Goal: Check status: Check status

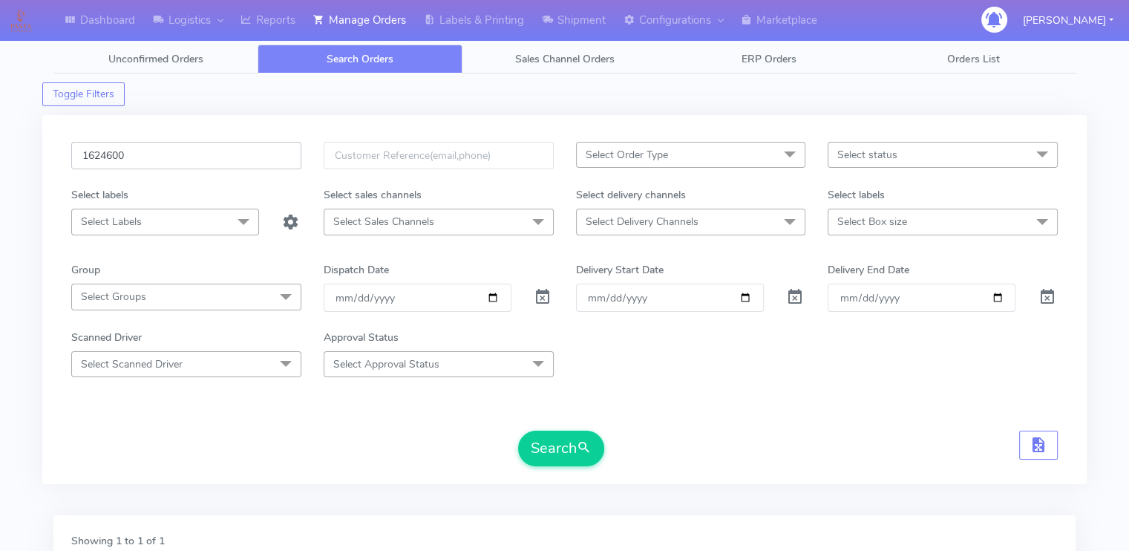
click at [252, 157] on input "1624600" at bounding box center [186, 155] width 230 height 27
paste input "1337"
type input "1621337"
click at [518, 431] on button "Search" at bounding box center [561, 449] width 86 height 36
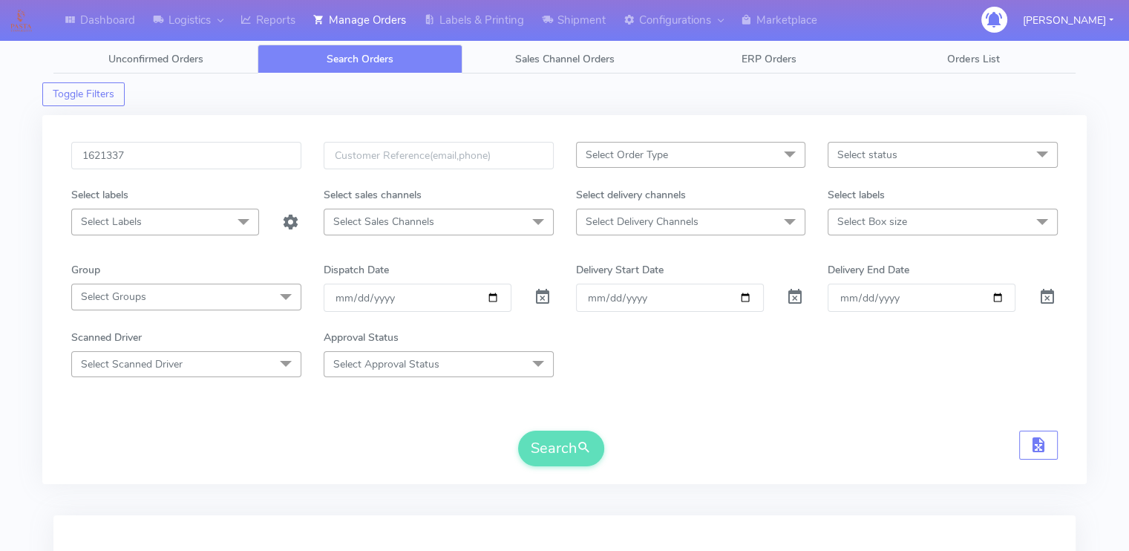
click at [215, 437] on div "Search" at bounding box center [564, 449] width 987 height 36
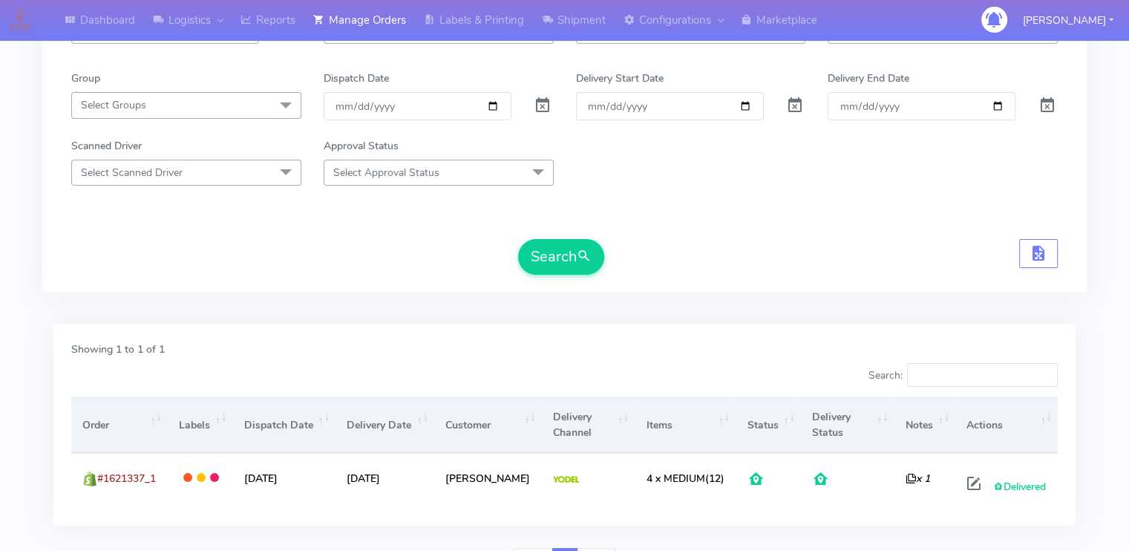
scroll to position [269, 0]
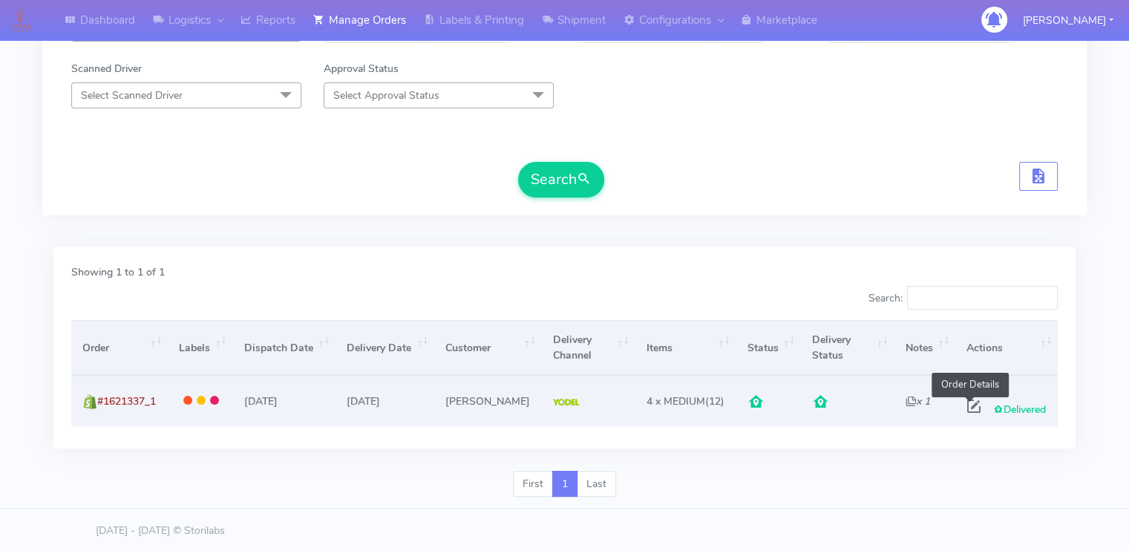
click at [968, 405] on span at bounding box center [974, 409] width 27 height 14
select select "5"
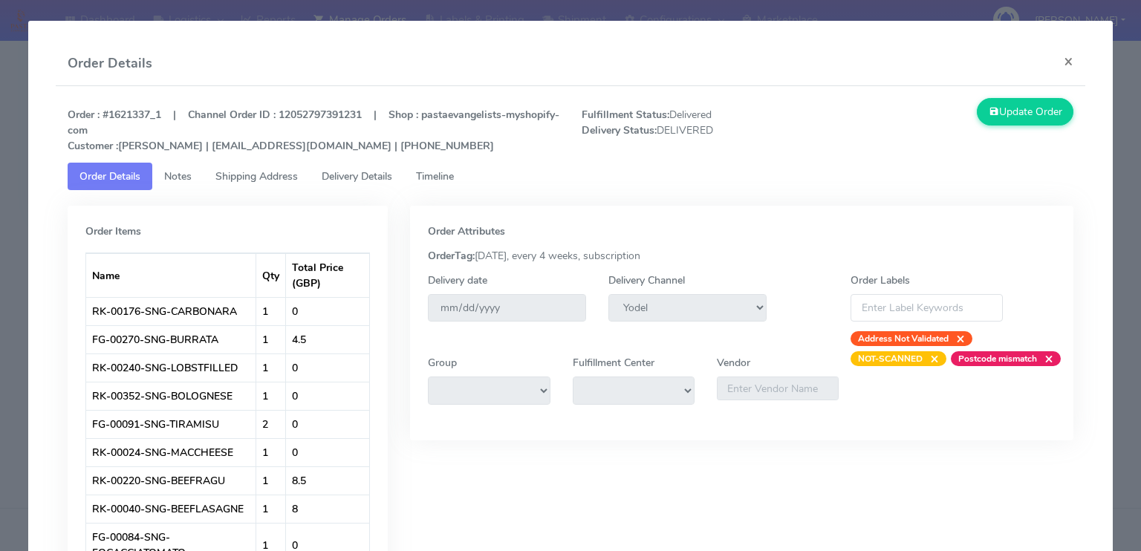
click at [348, 180] on span "Delivery Details" at bounding box center [357, 176] width 71 height 14
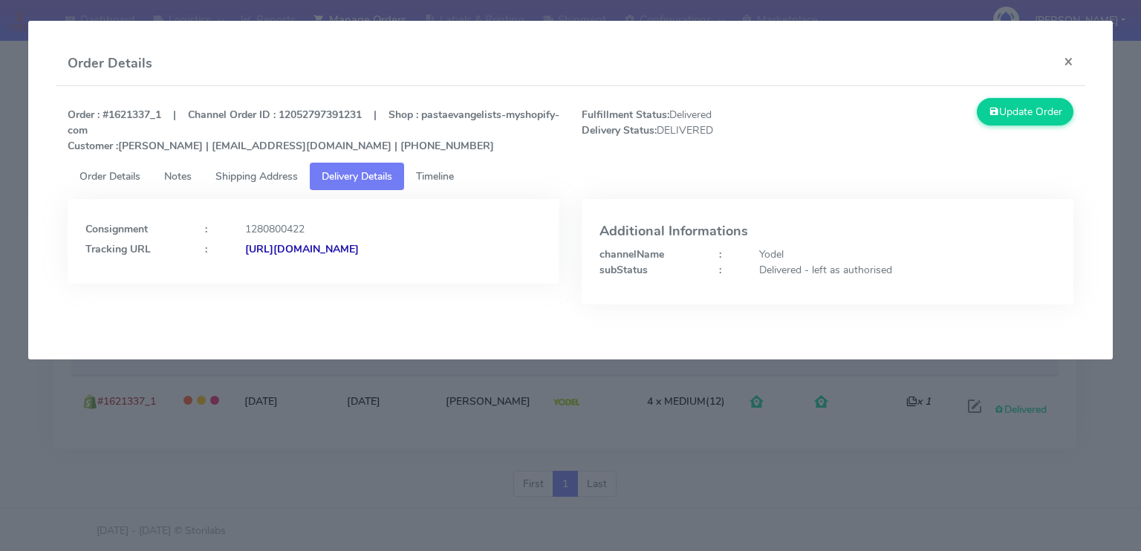
click at [262, 176] on span "Shipping Address" at bounding box center [256, 176] width 82 height 14
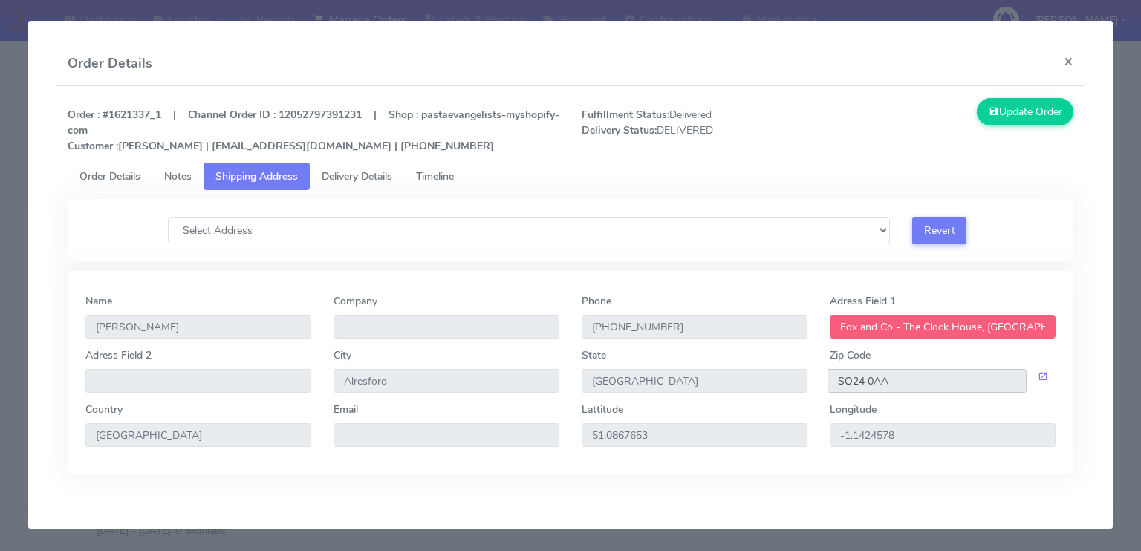
click at [930, 376] on input "SO24 0AA" at bounding box center [926, 381] width 199 height 24
click at [376, 178] on span "Delivery Details" at bounding box center [357, 176] width 71 height 14
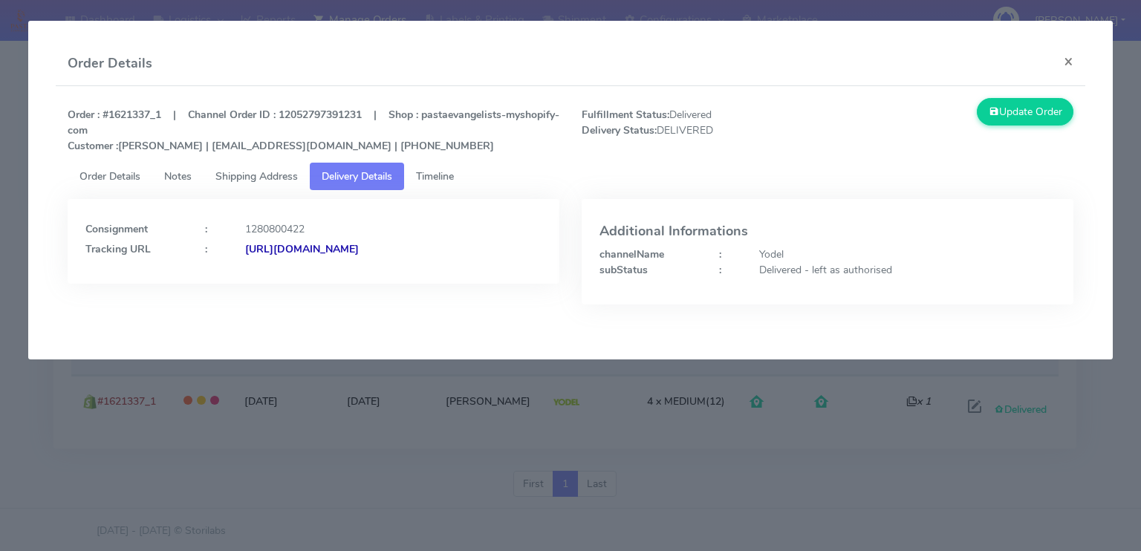
click at [359, 249] on strong "[URL][DOMAIN_NAME]" at bounding box center [302, 249] width 114 height 14
click at [1064, 68] on button "×" at bounding box center [1067, 61] width 33 height 39
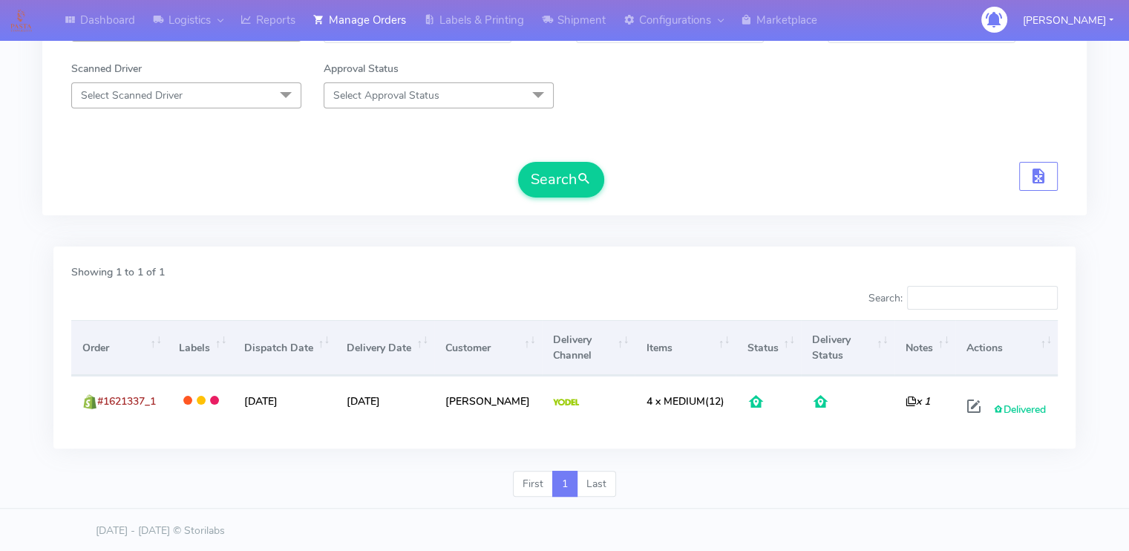
click at [299, 162] on div "Search" at bounding box center [564, 180] width 987 height 36
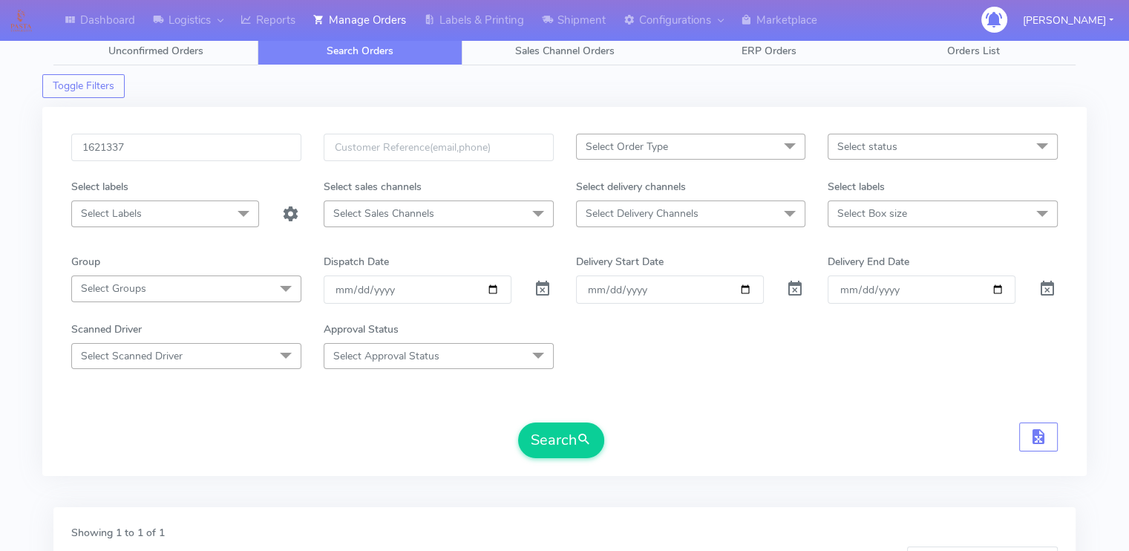
scroll to position [0, 0]
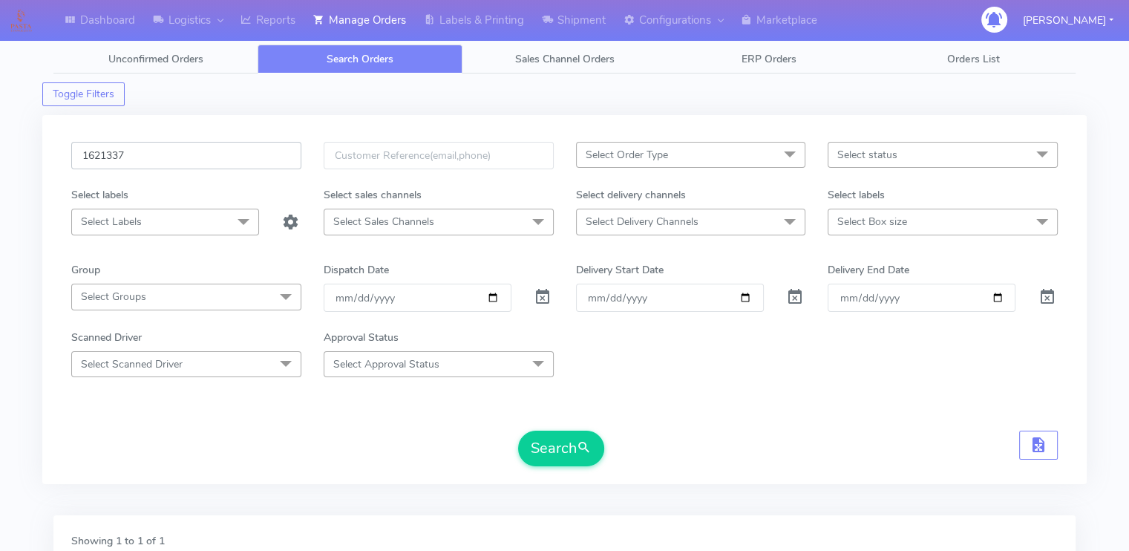
click at [213, 156] on input "1621337" at bounding box center [186, 155] width 230 height 27
paste input "173"
click at [518, 431] on button "Search" at bounding box center [561, 449] width 86 height 36
click at [269, 421] on form "1621173 Select Order Type Select All MEALS ATAVI One Off Pasta Club Gift Kit Ev…" at bounding box center [564, 304] width 987 height 324
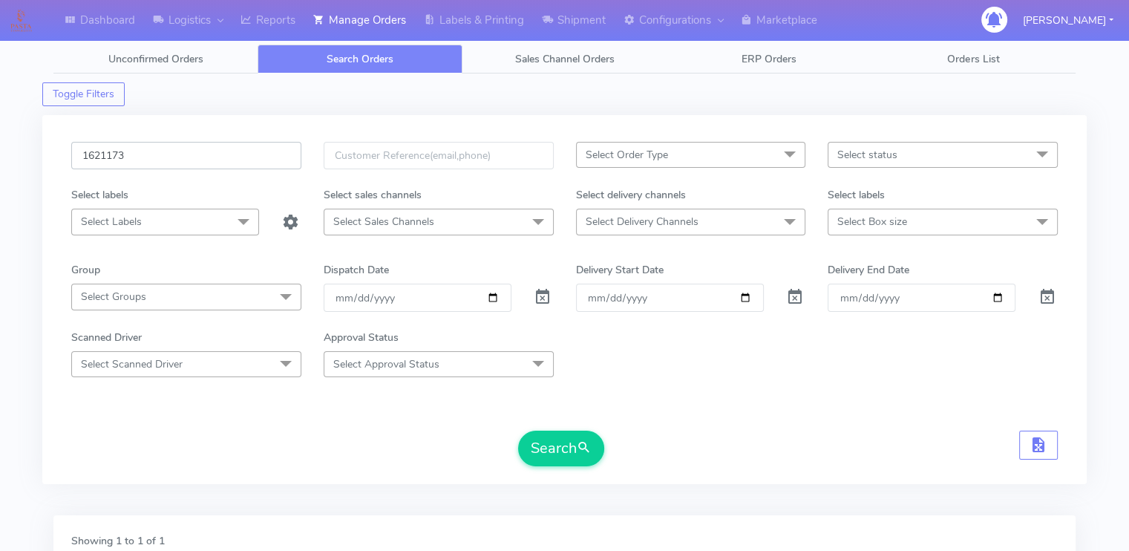
click at [161, 163] on input "1621173" at bounding box center [186, 155] width 230 height 27
paste input "19380"
type input "1619380"
click at [518, 431] on button "Search" at bounding box center [561, 449] width 86 height 36
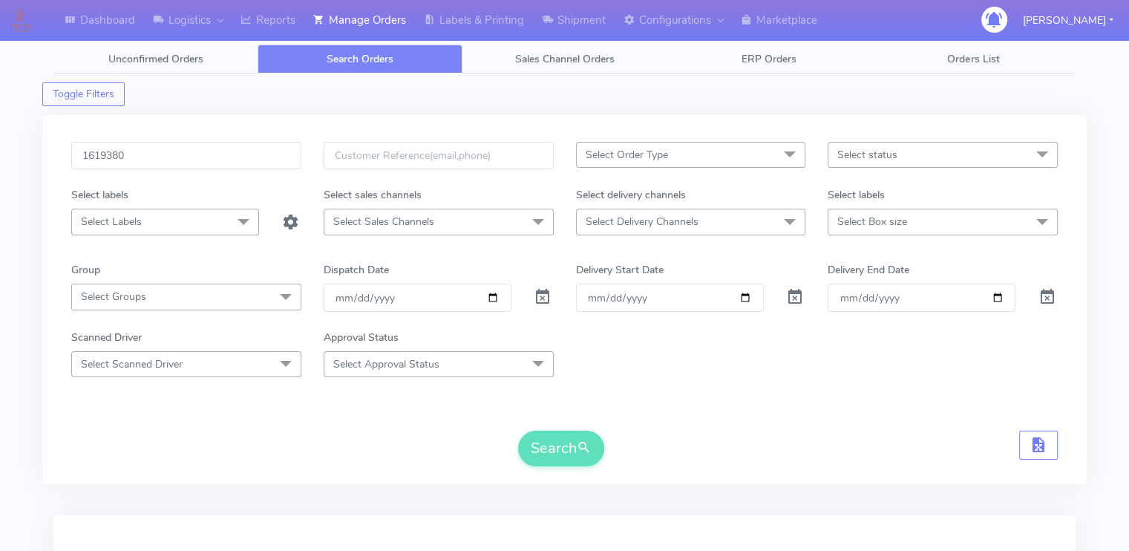
click at [223, 440] on div "Search" at bounding box center [564, 449] width 987 height 36
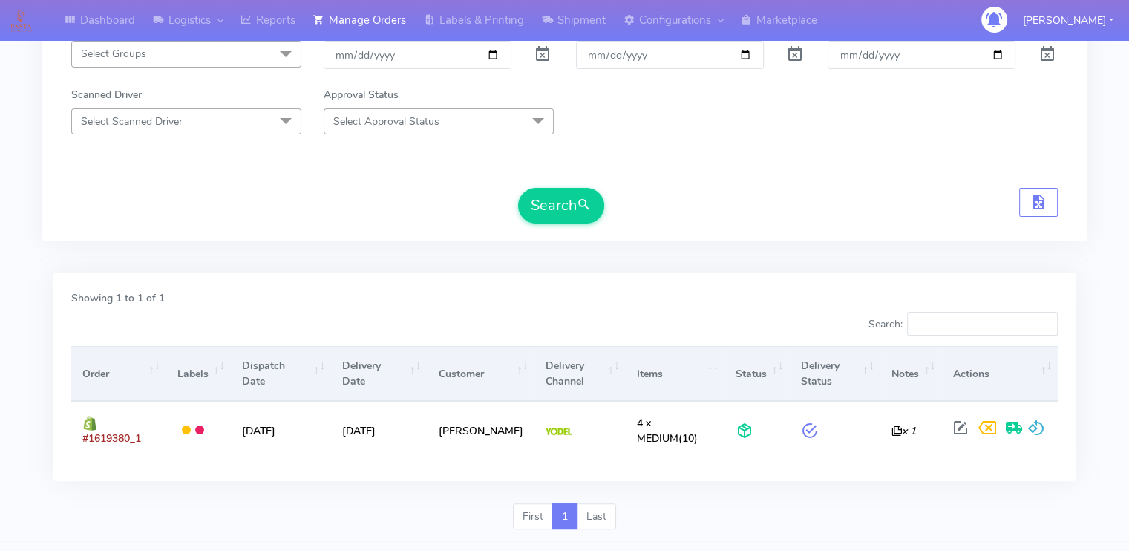
scroll to position [244, 0]
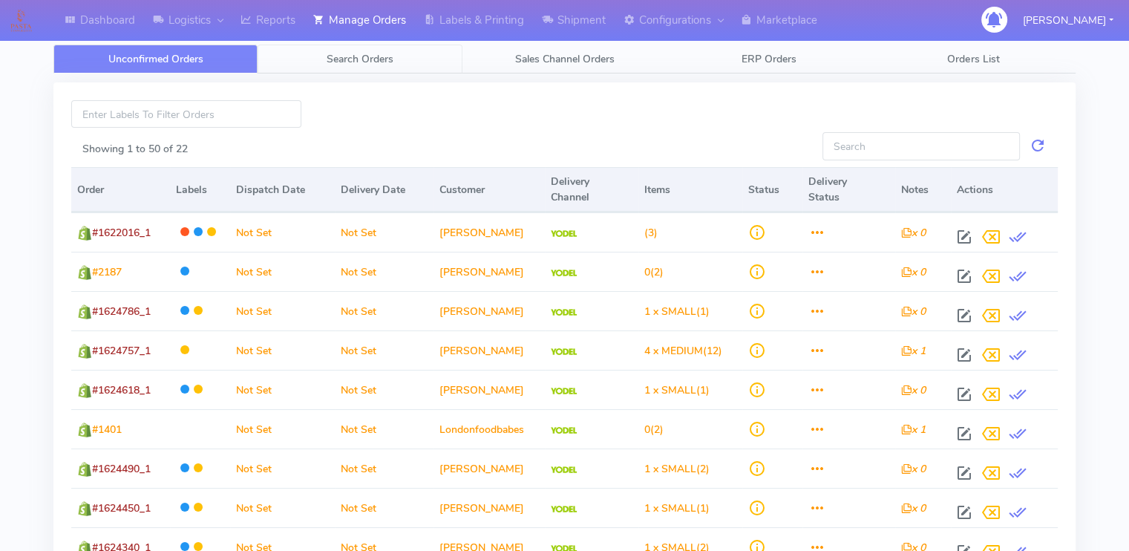
click at [382, 53] on span "Search Orders" at bounding box center [360, 59] width 67 height 14
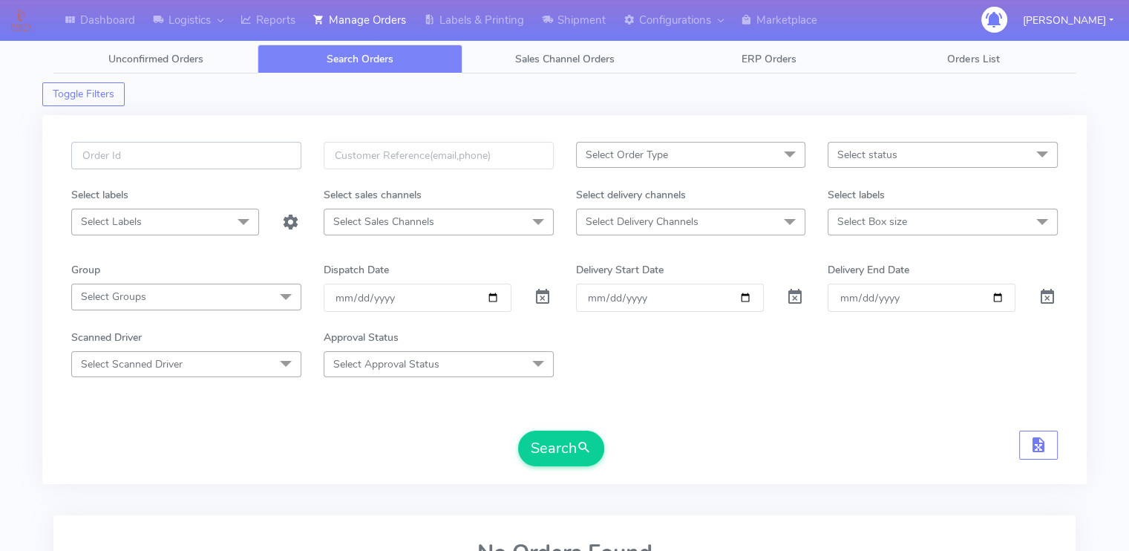
click at [244, 153] on input "text" at bounding box center [186, 155] width 230 height 27
paste input "1621173"
type input "1621173"
click at [518, 431] on button "Search" at bounding box center [561, 449] width 86 height 36
click at [535, 294] on span at bounding box center [543, 300] width 18 height 14
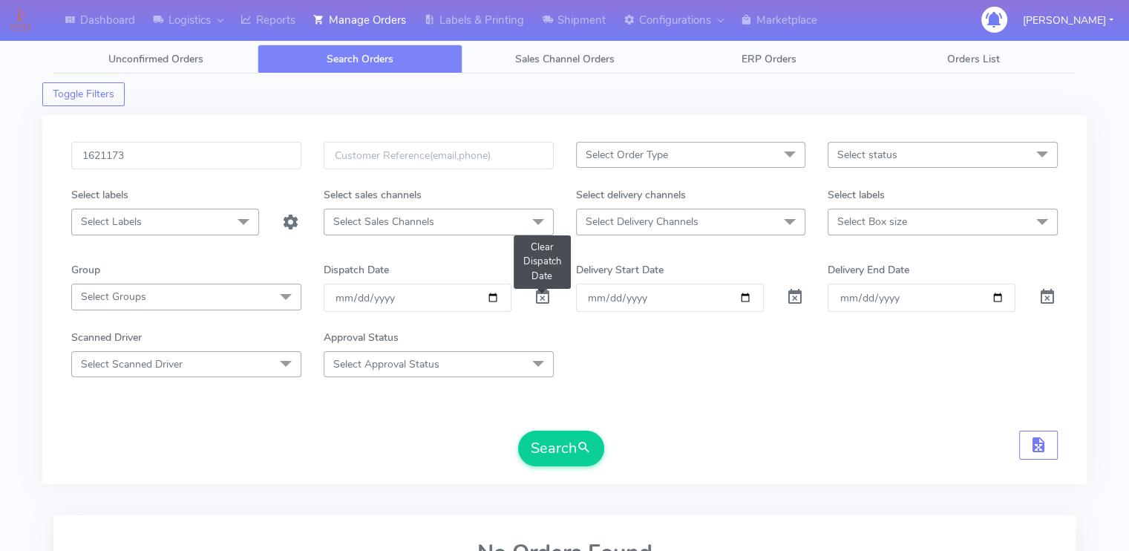
click at [543, 297] on span at bounding box center [543, 300] width 18 height 14
click at [544, 445] on button "Search" at bounding box center [561, 449] width 86 height 36
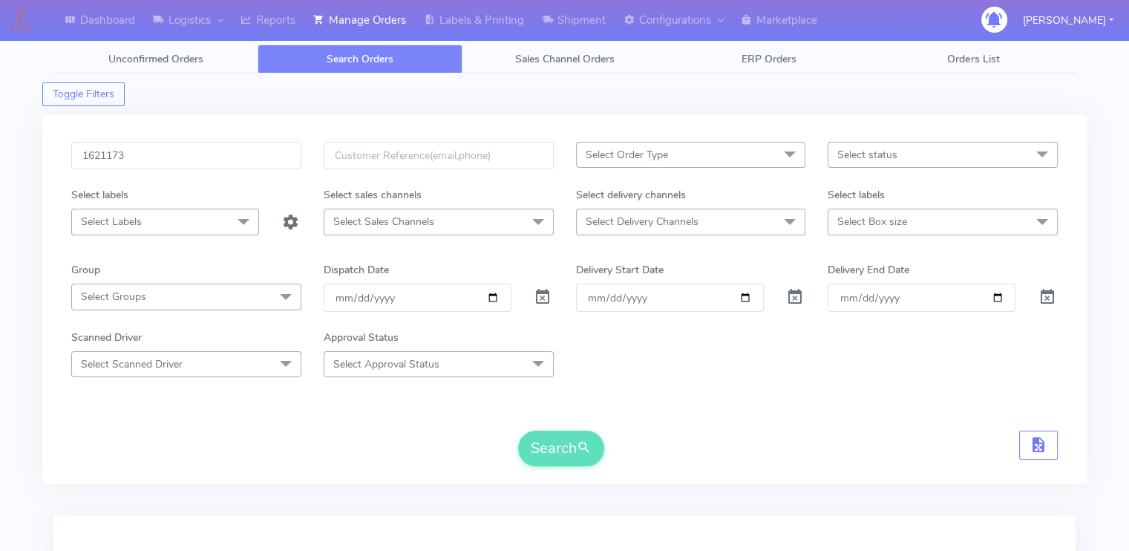
click at [419, 454] on div "Search" at bounding box center [564, 449] width 987 height 36
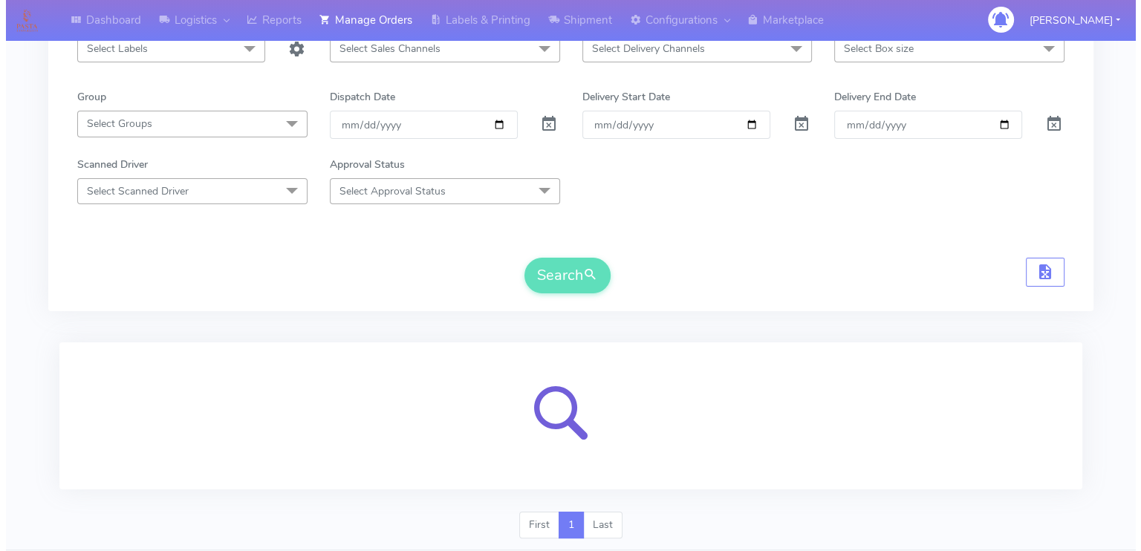
scroll to position [214, 0]
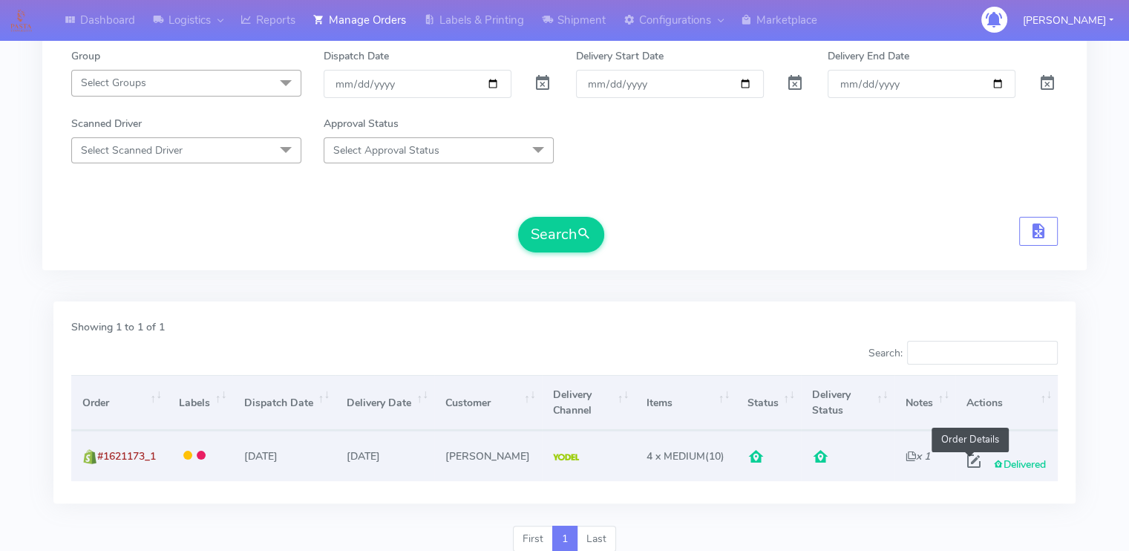
click at [967, 464] on span at bounding box center [974, 464] width 27 height 14
select select "5"
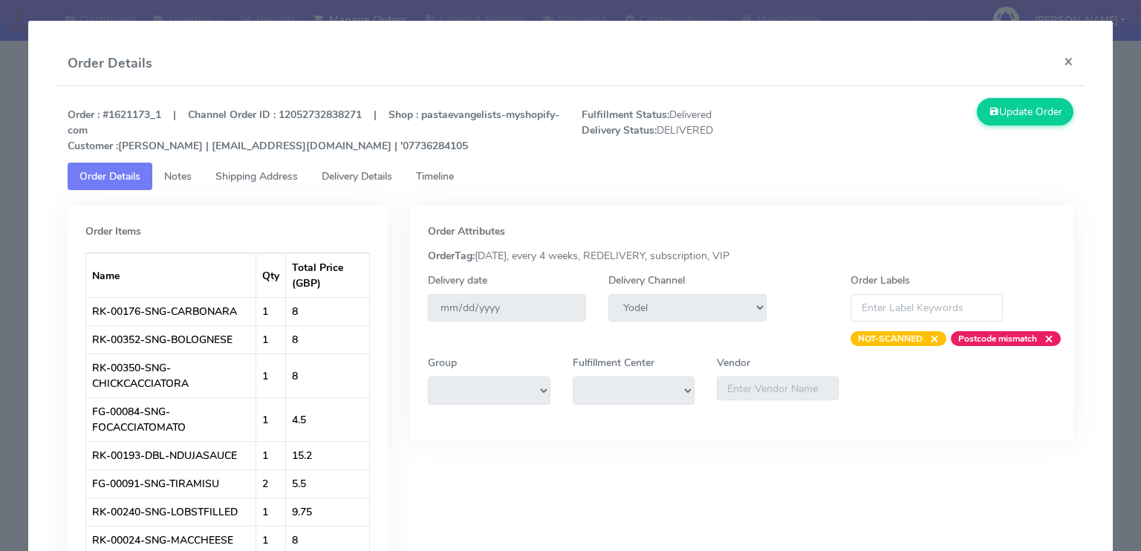
click at [332, 172] on span "Delivery Details" at bounding box center [357, 176] width 71 height 14
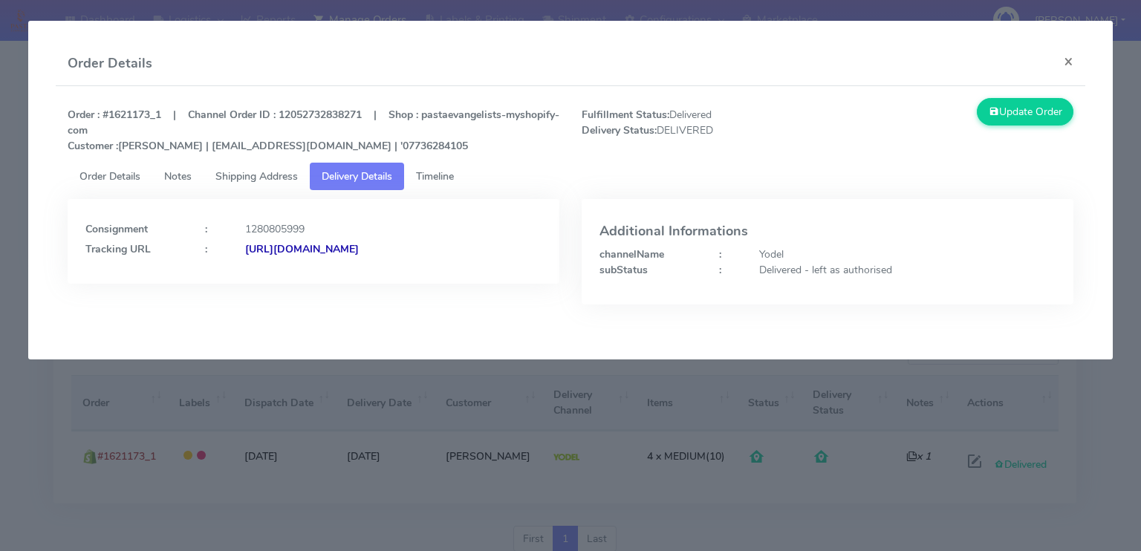
click at [284, 175] on span "Shipping Address" at bounding box center [256, 176] width 82 height 14
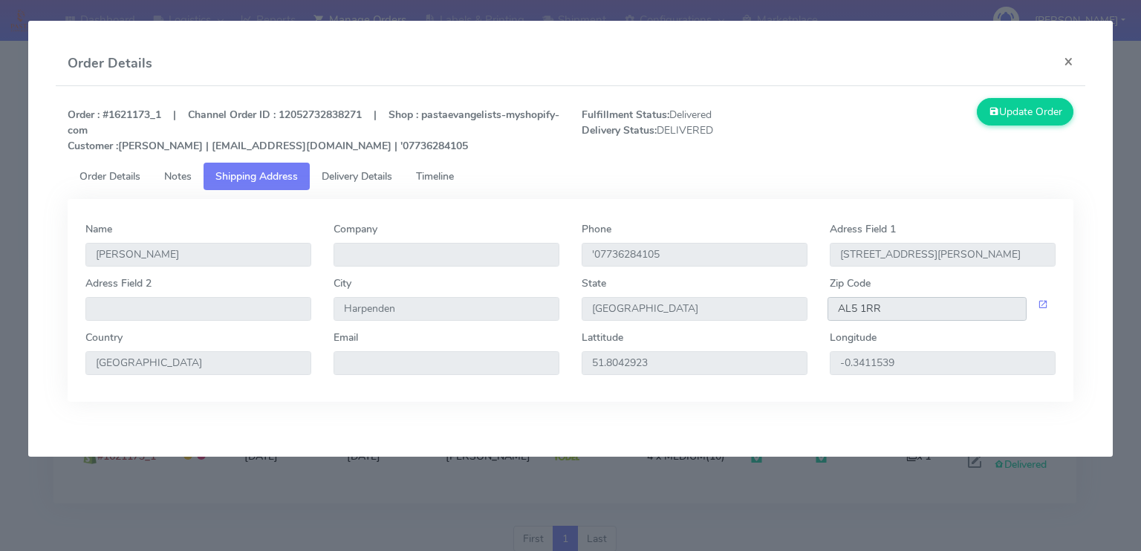
click at [904, 309] on input "AL5 1RR" at bounding box center [926, 309] width 199 height 24
click at [356, 172] on span "Delivery Details" at bounding box center [357, 176] width 71 height 14
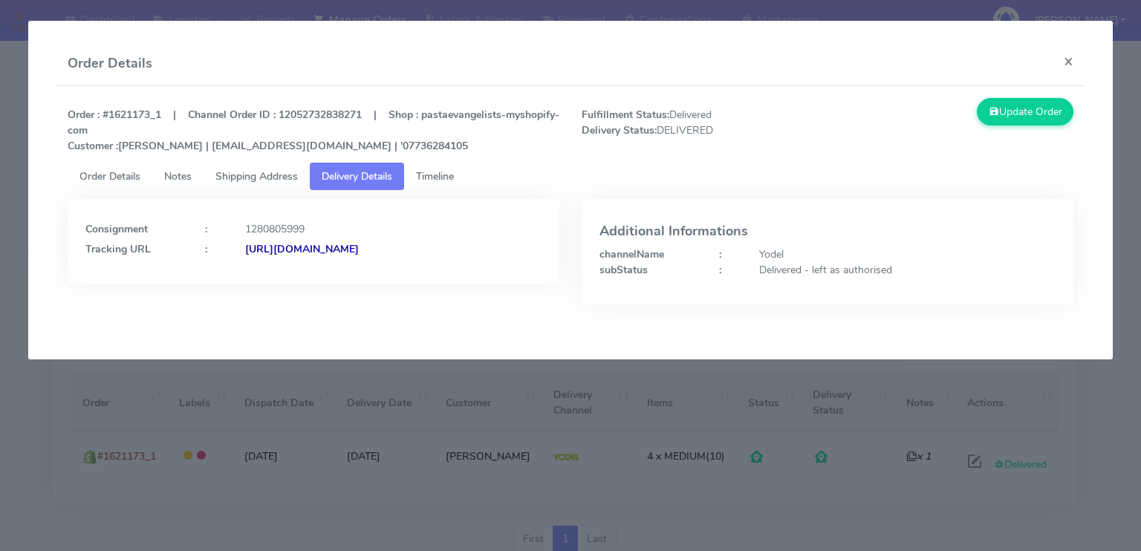
click at [359, 246] on strong "https://www.yodel.co.uk/tracking/JJD0002249960891513" at bounding box center [302, 249] width 114 height 14
